Goal: Transaction & Acquisition: Purchase product/service

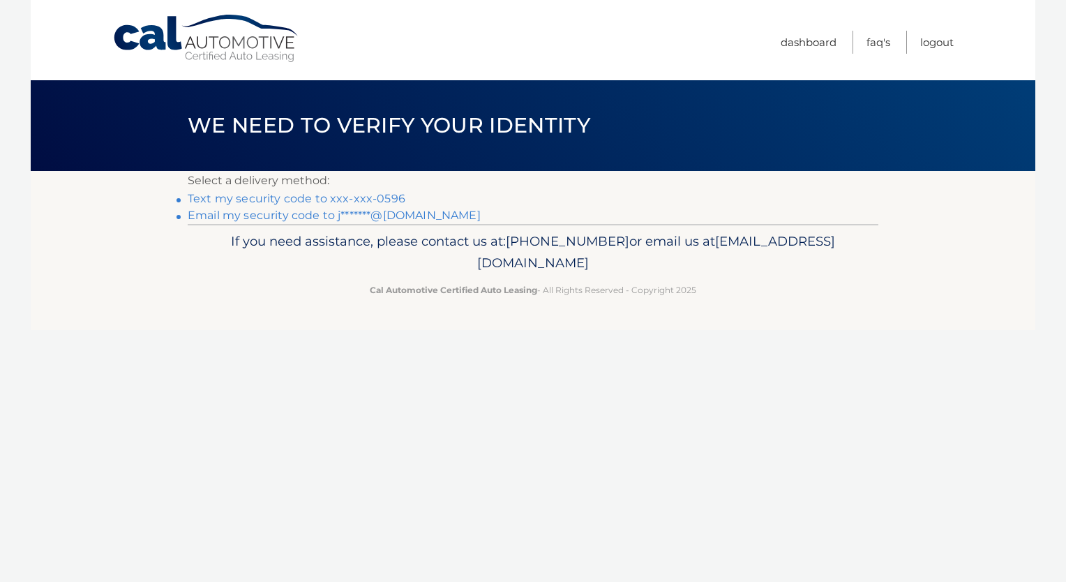
click at [347, 198] on link "Text my security code to xxx-xxx-0596" at bounding box center [297, 198] width 218 height 13
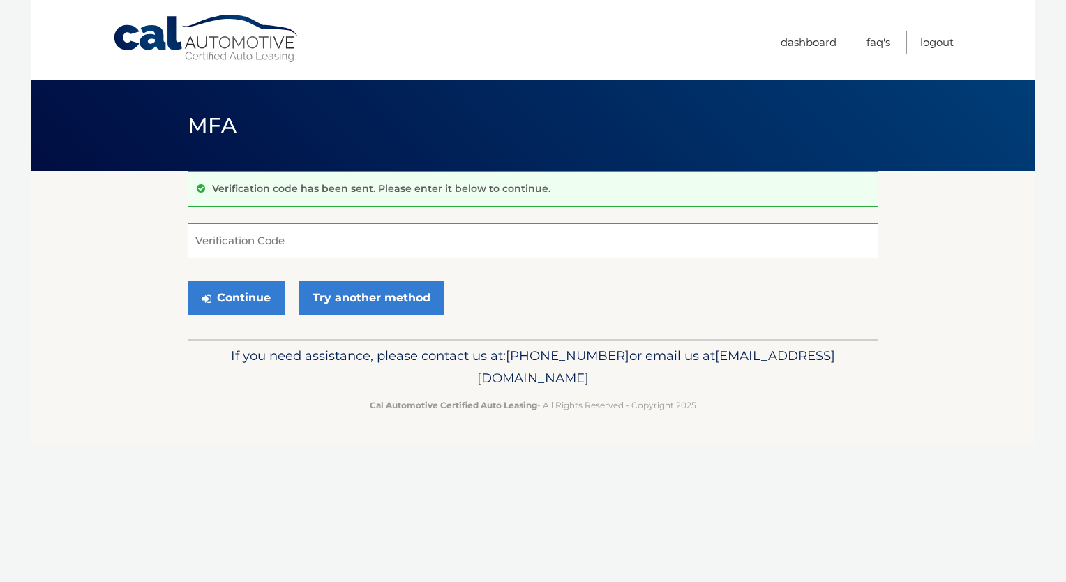
click at [310, 240] on input "Verification Code" at bounding box center [533, 240] width 690 height 35
type input "835092"
click at [253, 293] on button "Continue" at bounding box center [236, 297] width 97 height 35
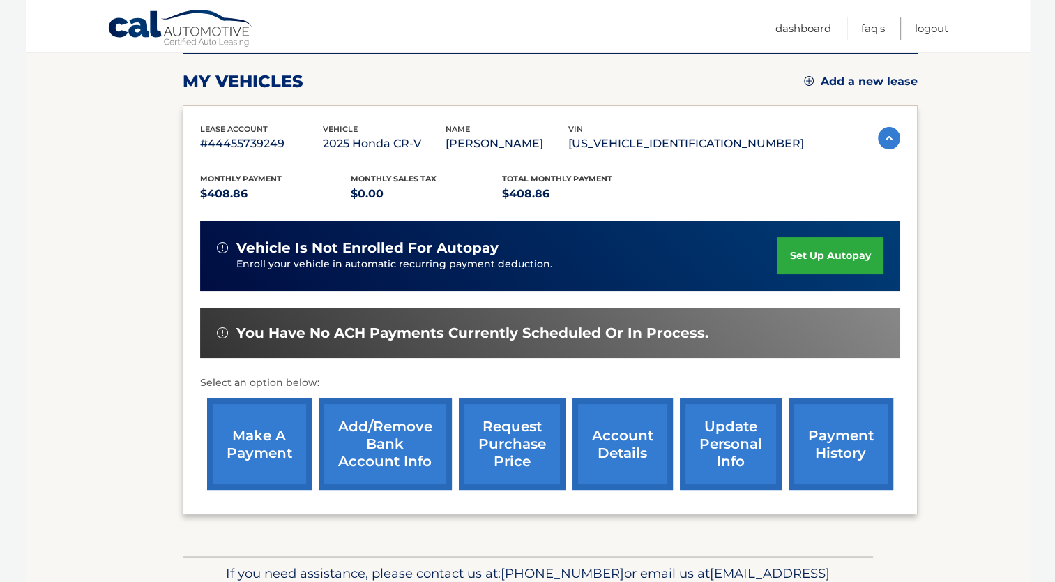
scroll to position [184, 0]
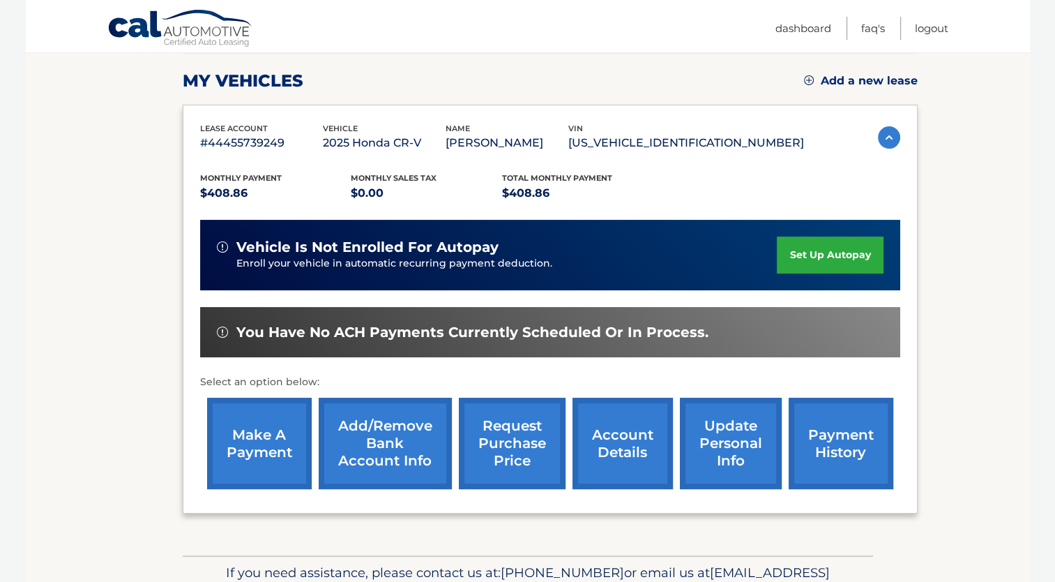
click at [239, 444] on link "make a payment" at bounding box center [259, 442] width 105 height 91
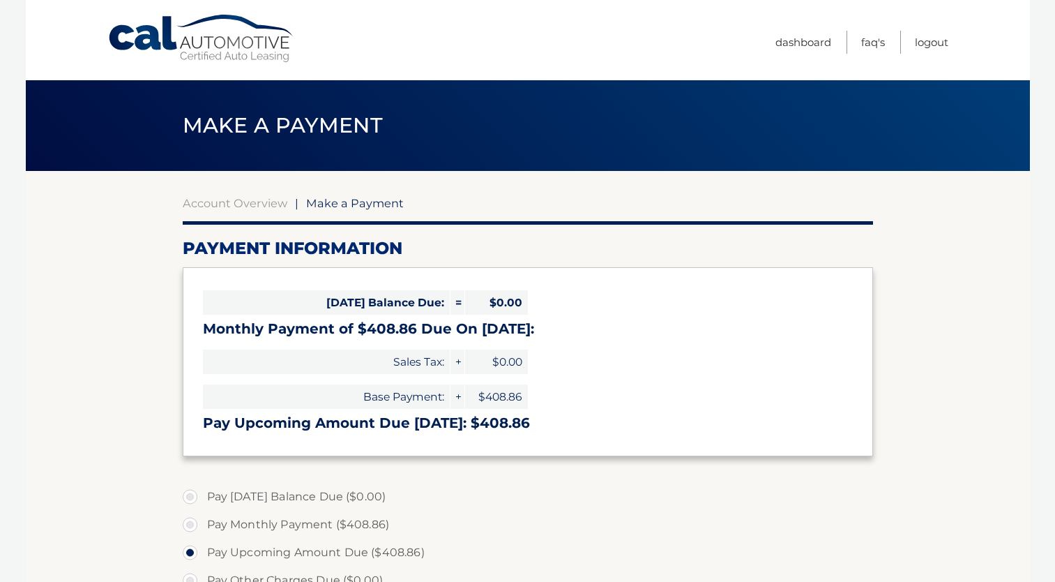
select select "YmI4NzFjZDctYjg5Yy00MmIwLWFiM2EtZTU5YmM4ZjQ4ODA0"
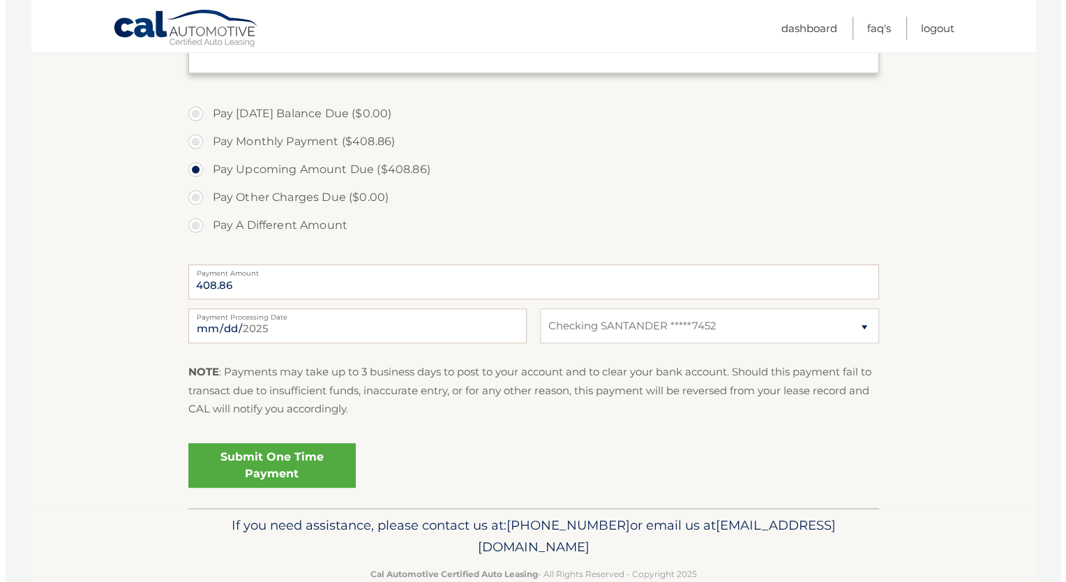
scroll to position [393, 0]
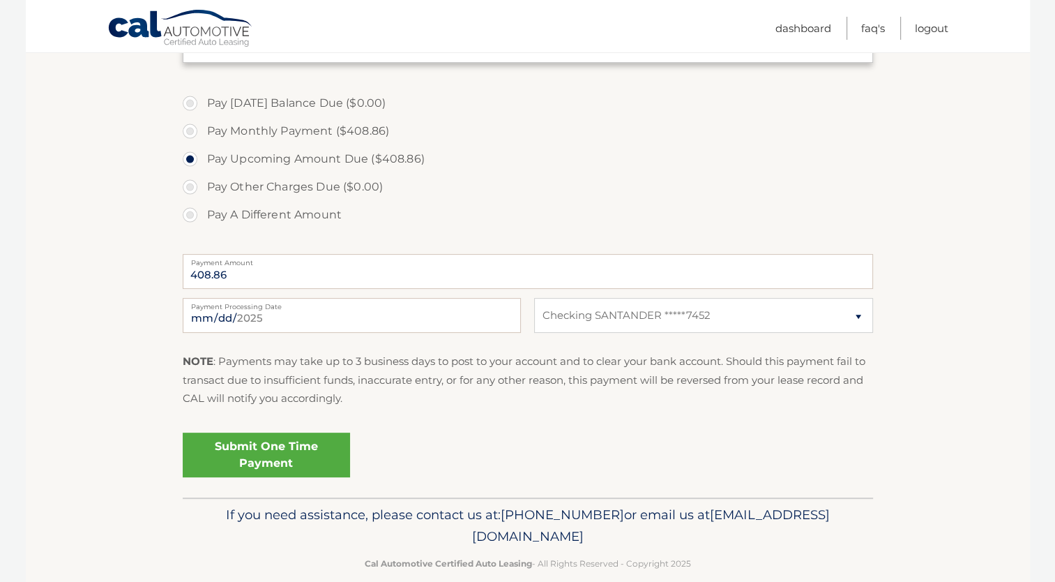
click at [298, 445] on link "Submit One Time Payment" at bounding box center [266, 454] width 167 height 45
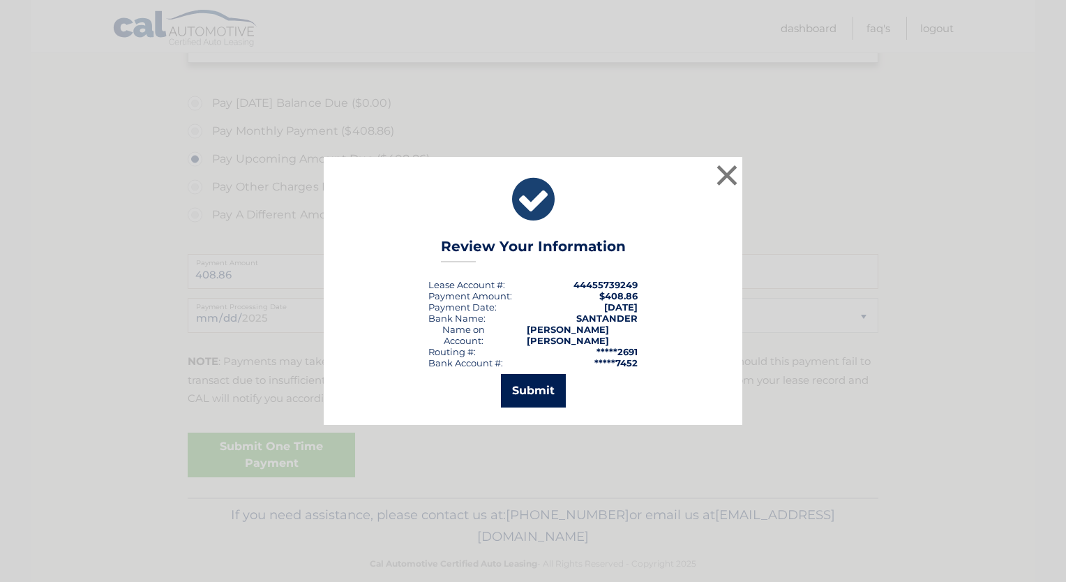
click at [547, 388] on button "Submit" at bounding box center [533, 390] width 65 height 33
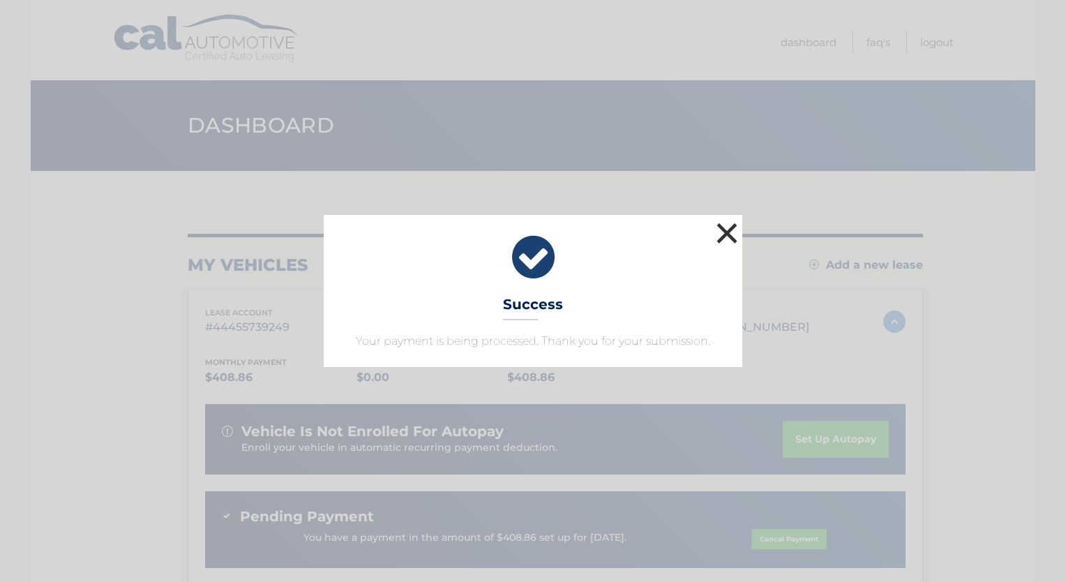
click at [725, 238] on button "×" at bounding box center [727, 233] width 28 height 28
